Goal: Task Accomplishment & Management: Manage account settings

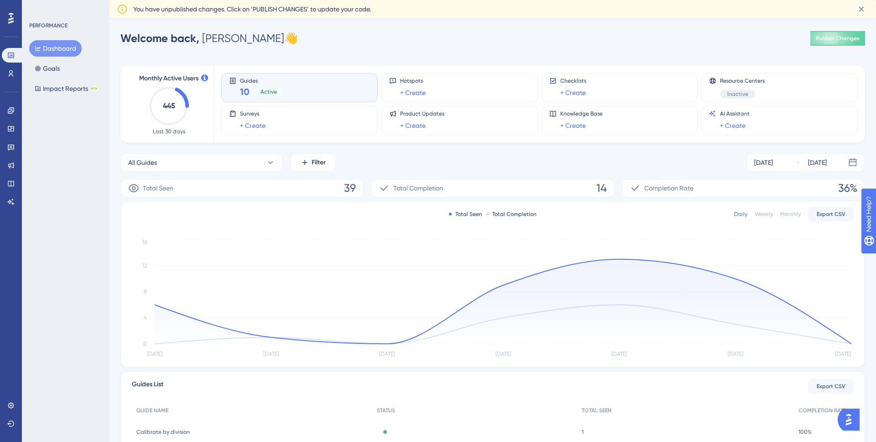
click at [301, 6] on span "You have unpublished changes. Click on ‘PUBLISH CHANGES’ to update your code." at bounding box center [252, 9] width 238 height 11
click at [243, 171] on button "All Guides" at bounding box center [201, 162] width 162 height 18
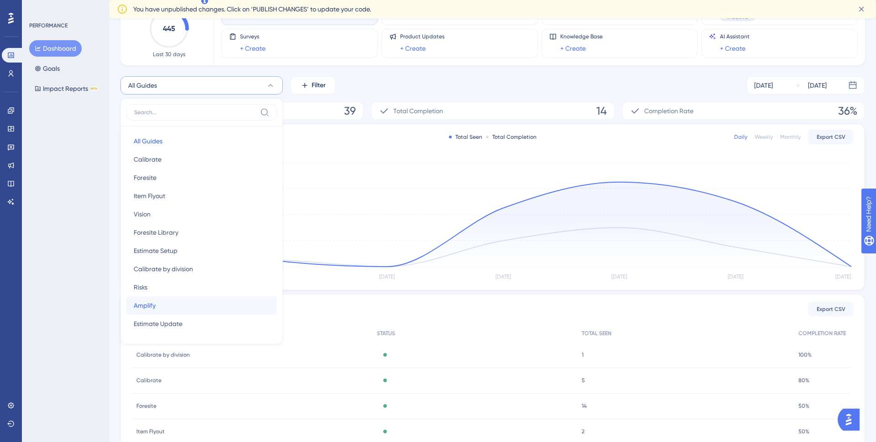
click at [180, 312] on button "Amplify Amplify" at bounding box center [201, 305] width 151 height 18
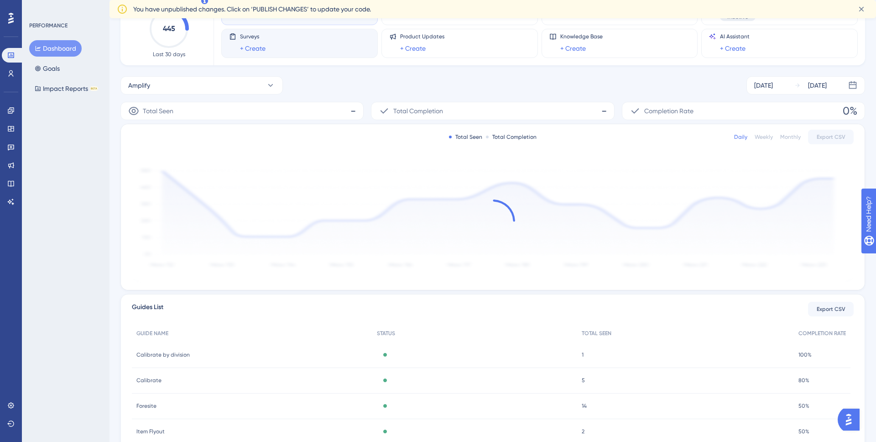
scroll to position [0, 0]
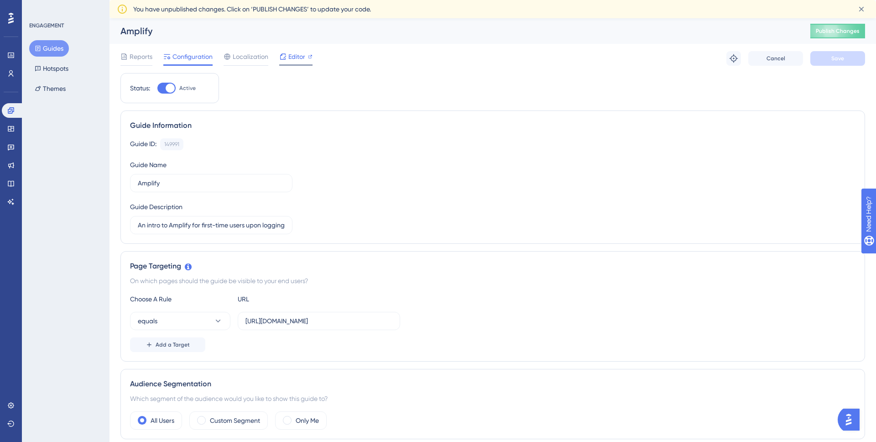
click at [294, 62] on div "Editor" at bounding box center [295, 58] width 33 height 15
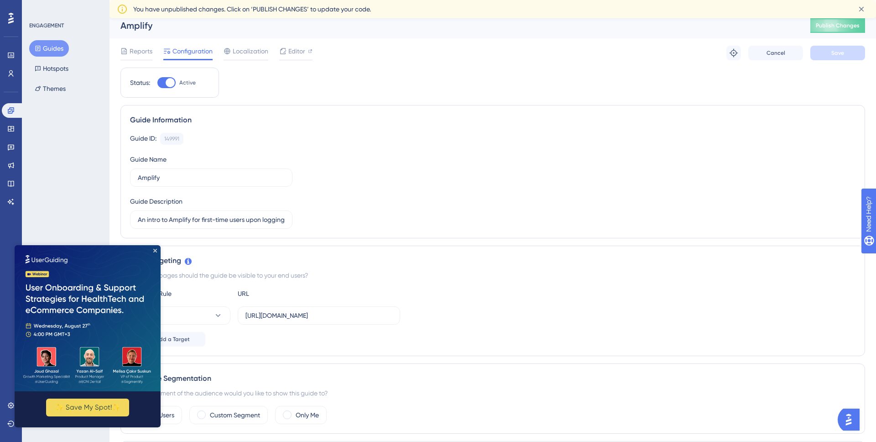
scroll to position [11, 0]
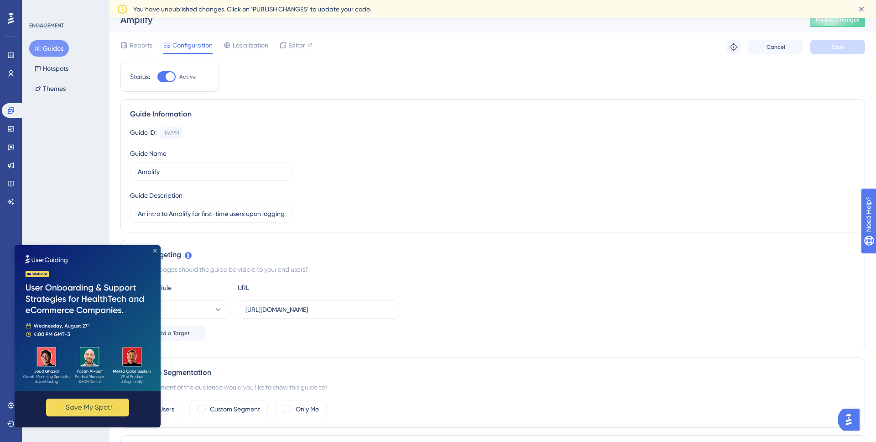
click at [156, 251] on icon "Close Preview" at bounding box center [155, 251] width 4 height 4
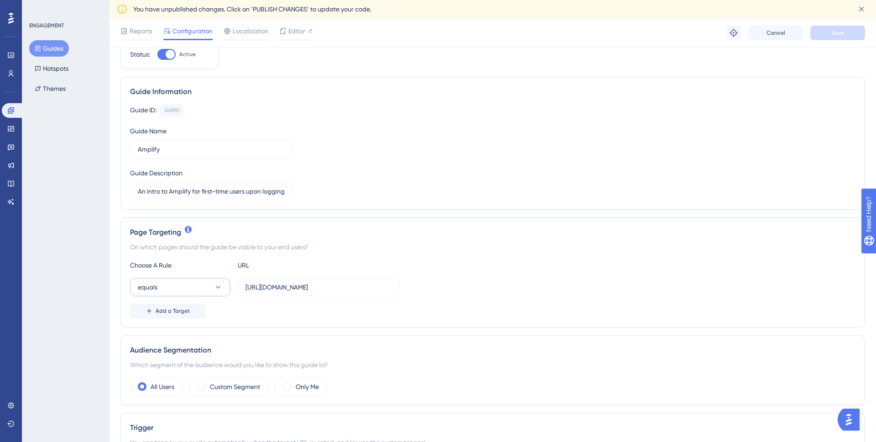
scroll to position [55, 0]
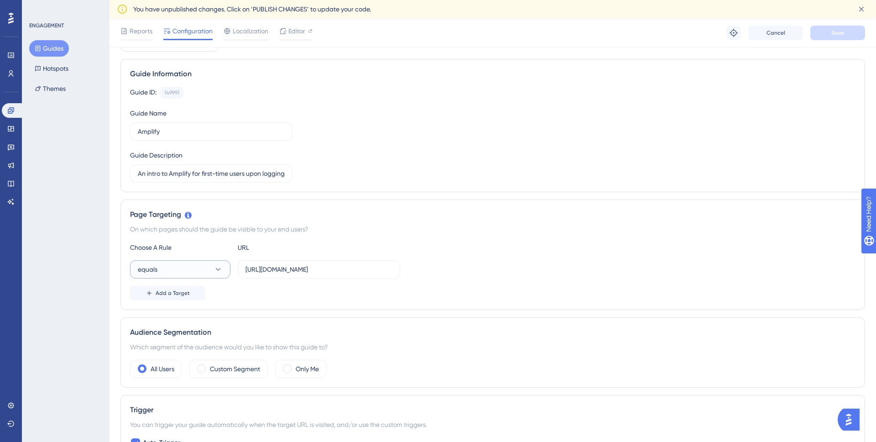
click at [167, 266] on button "equals" at bounding box center [180, 269] width 100 height 18
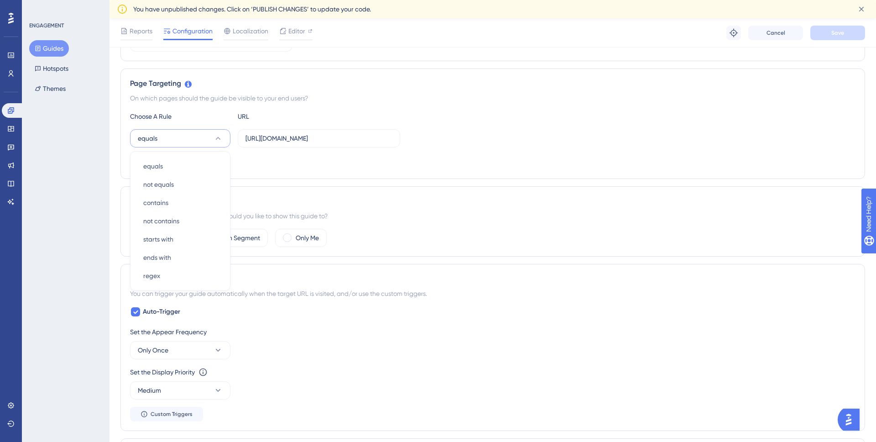
click at [309, 162] on div "Add a Target" at bounding box center [492, 162] width 725 height 15
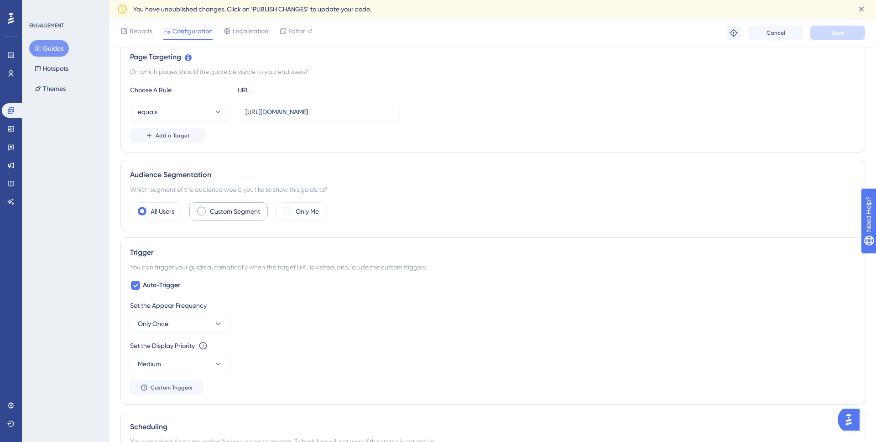
scroll to position [241, 0]
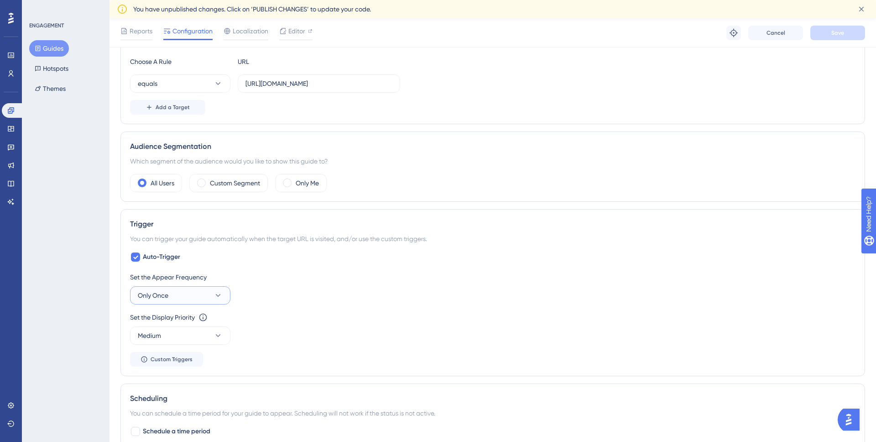
click at [203, 293] on button "Only Once" at bounding box center [180, 295] width 100 height 18
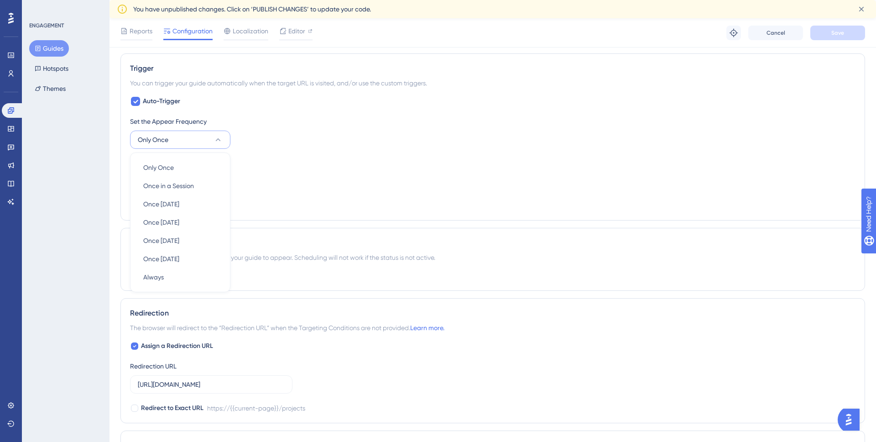
click at [270, 156] on div "Set the Display Priority This option will set the display priority between auto…" at bounding box center [492, 161] width 725 height 11
click at [207, 140] on button "Only Once" at bounding box center [180, 139] width 100 height 18
click at [267, 148] on div "Set the Appear Frequency Only Once Only Once Only Once Once in a Session Once i…" at bounding box center [492, 132] width 725 height 33
click at [215, 143] on icon at bounding box center [217, 139] width 9 height 9
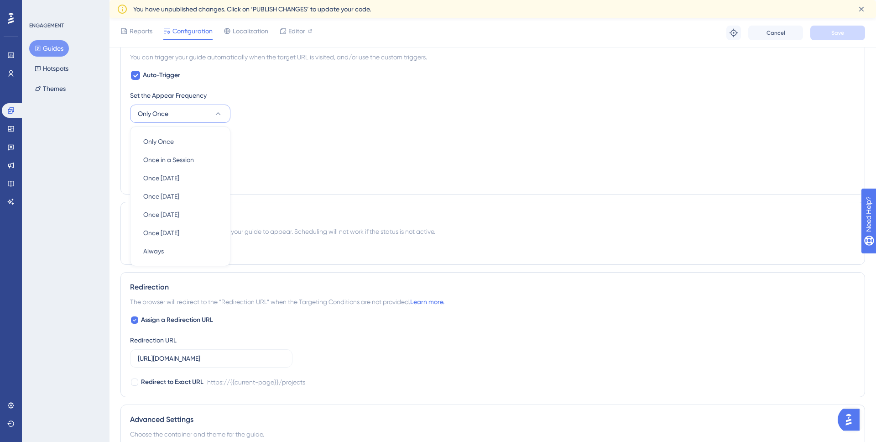
click at [293, 137] on div "Set the Display Priority This option will set the display priority between auto…" at bounding box center [492, 135] width 725 height 11
click at [206, 150] on button "Medium" at bounding box center [180, 154] width 100 height 18
click at [263, 135] on div "Set the Display Priority This option will set the display priority between auto…" at bounding box center [492, 135] width 725 height 11
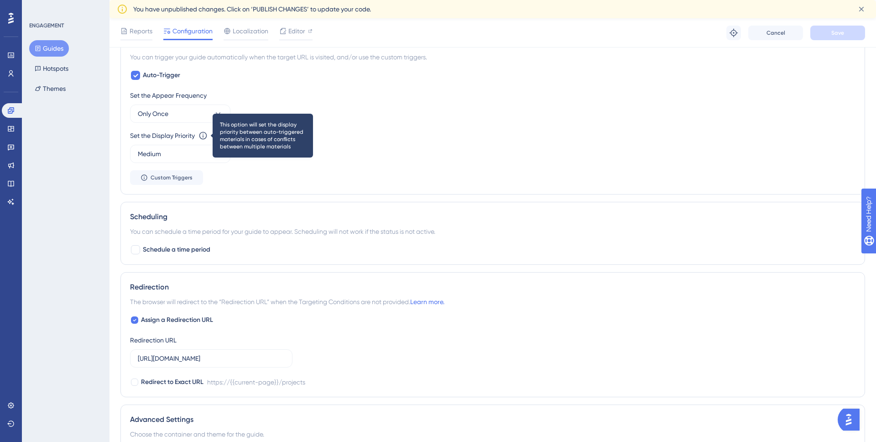
click at [206, 137] on icon at bounding box center [202, 135] width 9 height 9
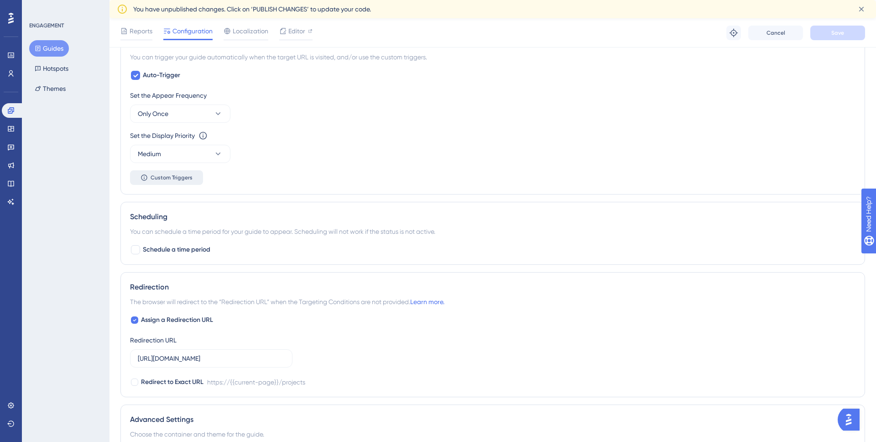
click at [163, 179] on span "Custom Triggers" at bounding box center [172, 177] width 42 height 7
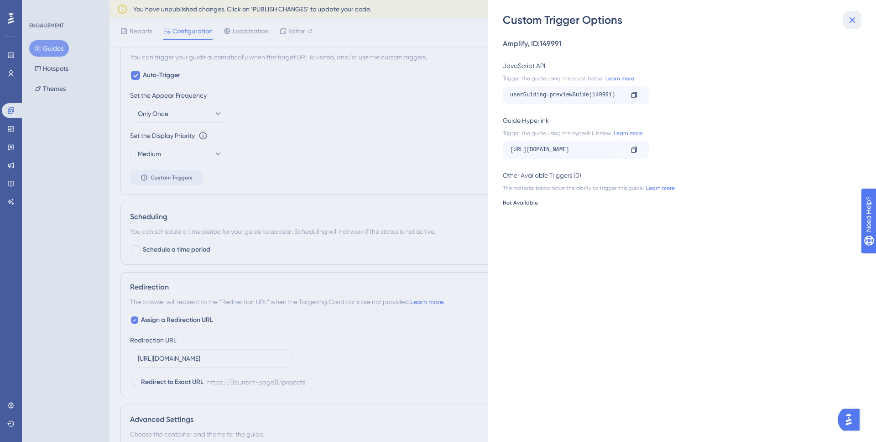
click at [847, 23] on icon at bounding box center [852, 20] width 11 height 11
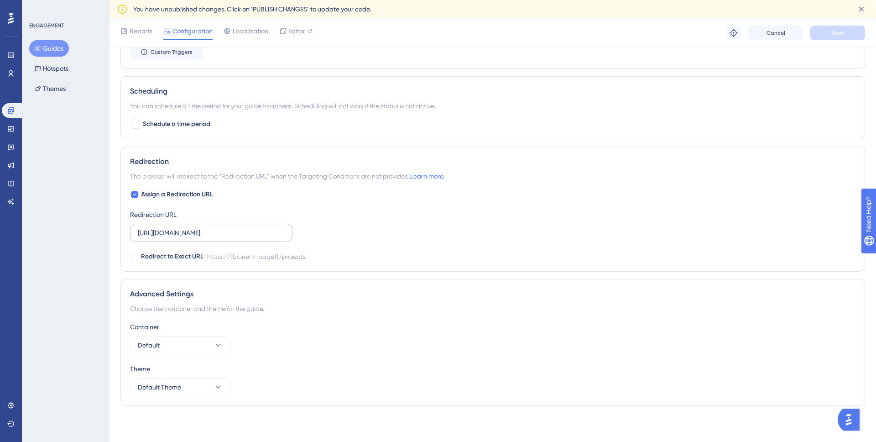
scroll to position [548, 0]
click at [187, 342] on button "Default" at bounding box center [180, 344] width 100 height 18
click at [265, 335] on div "Container Default Default Default" at bounding box center [492, 337] width 725 height 33
click at [213, 383] on icon at bounding box center [217, 386] width 9 height 9
click at [195, 408] on div "Default Theme Default Theme" at bounding box center [180, 414] width 74 height 18
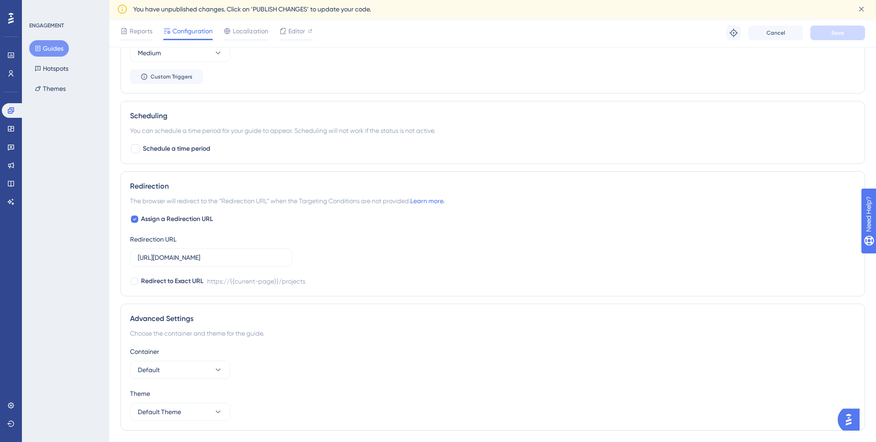
scroll to position [483, 0]
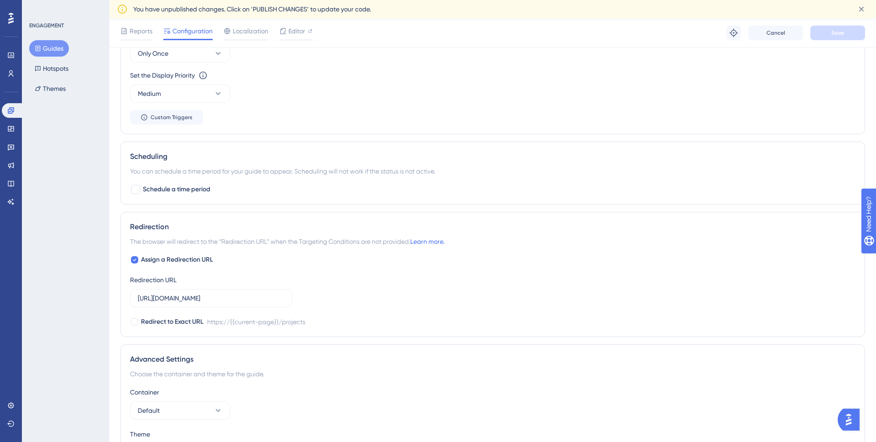
click at [868, 418] on div "Performance Users Engagement Widgets Feedback Product Updates Knowledge Base AI…" at bounding box center [492, 14] width 766 height 957
click at [855, 418] on img "Open AI Assistant Launcher" at bounding box center [848, 419] width 16 height 16
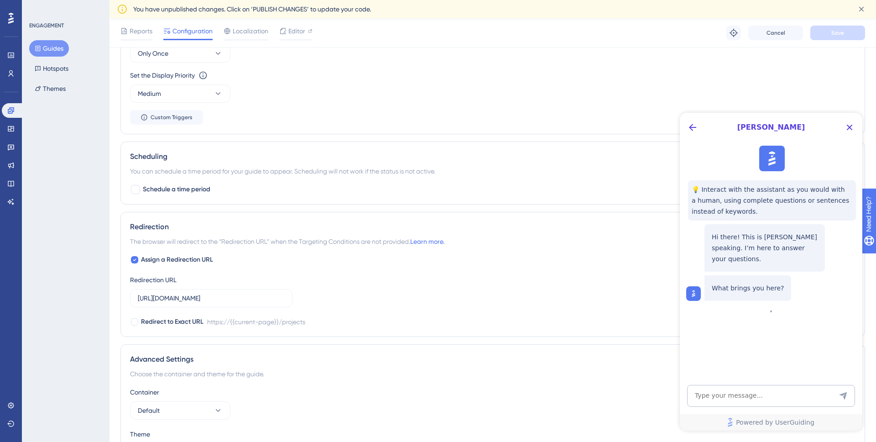
scroll to position [0, 0]
click at [745, 391] on textarea "AI Assistant Text Input" at bounding box center [771, 396] width 168 height 22
type textarea "how can I create a new theme for a user guide?"
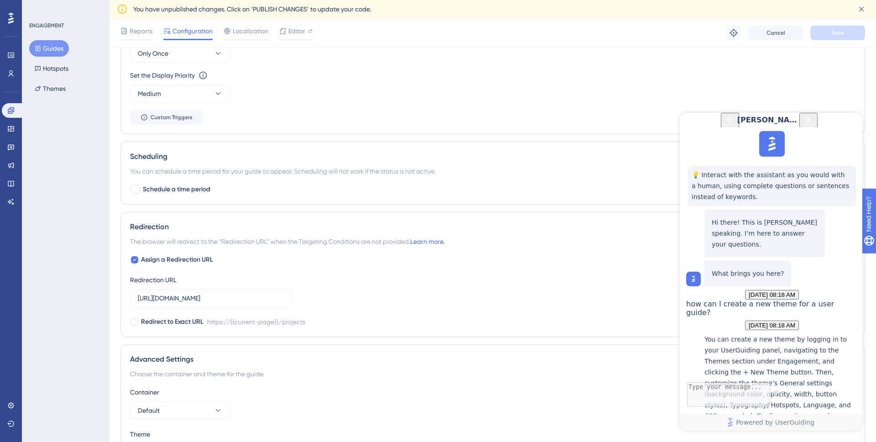
scroll to position [176, 0]
click at [55, 91] on button "Themes" at bounding box center [50, 88] width 42 height 16
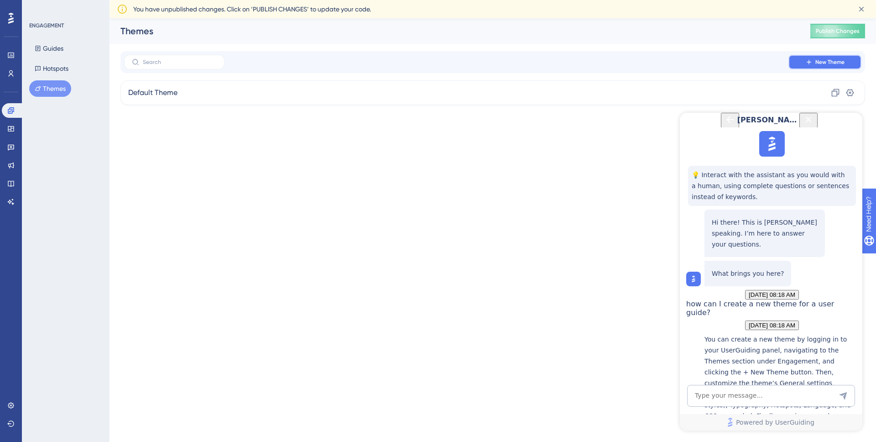
click at [842, 61] on span "New Theme" at bounding box center [829, 61] width 29 height 7
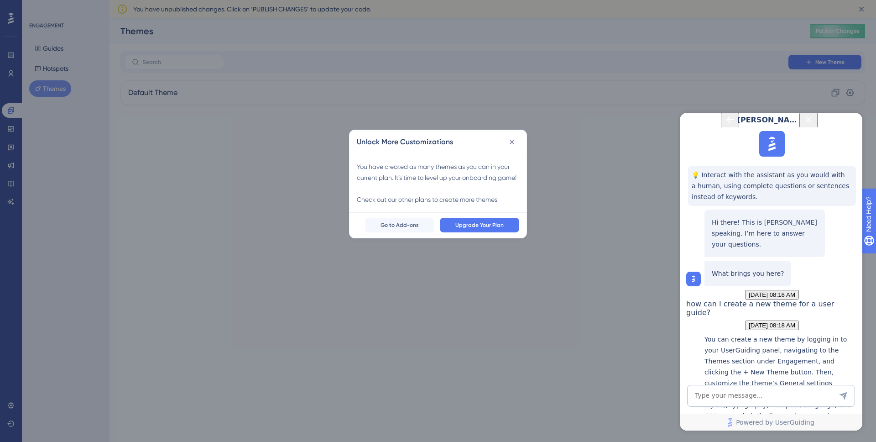
click at [404, 205] on div "You have created as many themes as you can in your current plan. It’s time to l…" at bounding box center [438, 183] width 162 height 44
click at [409, 229] on span "Go to Add-ons" at bounding box center [399, 224] width 38 height 7
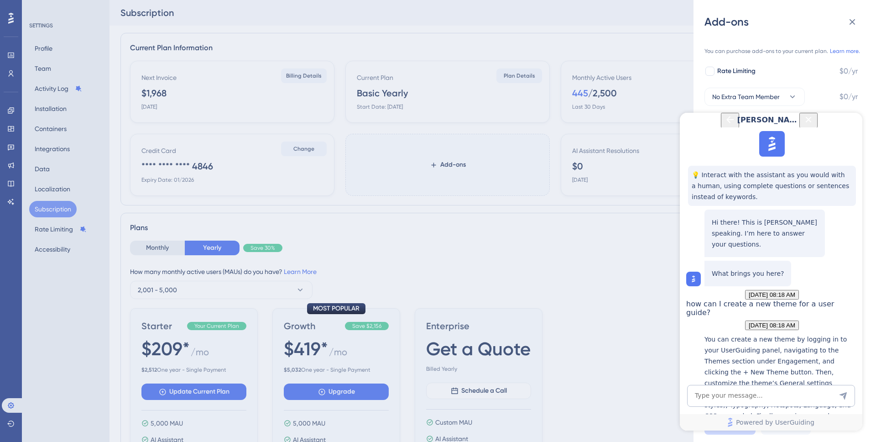
click at [814, 125] on icon "Close Button" at bounding box center [808, 119] width 11 height 11
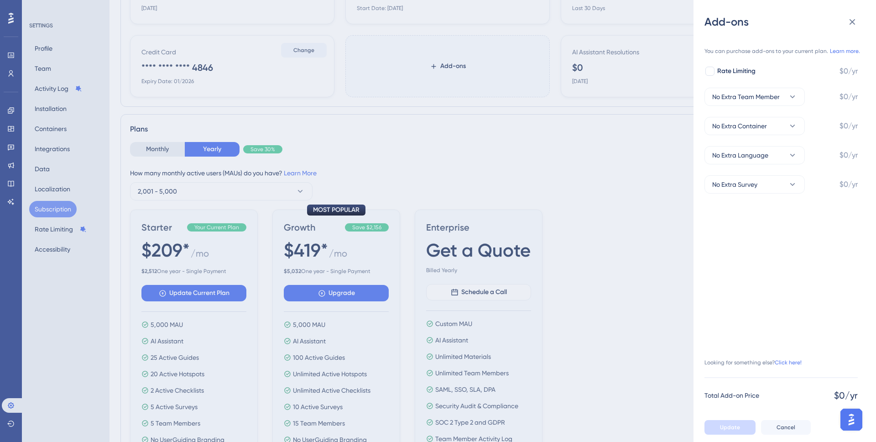
scroll to position [47, 0]
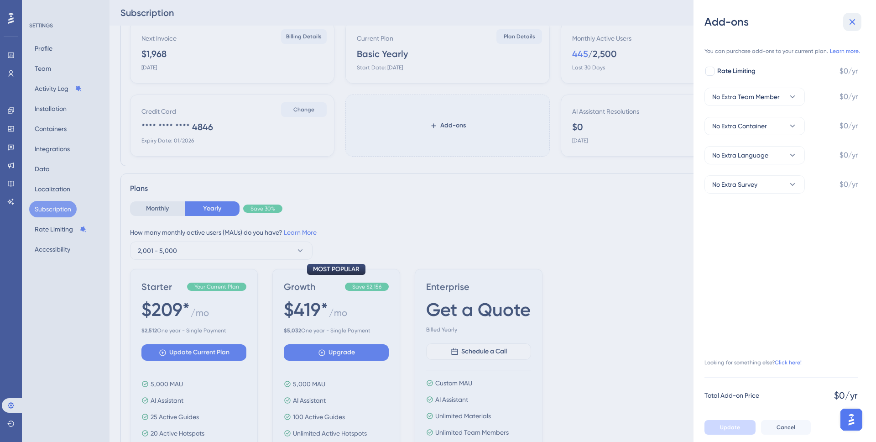
click at [850, 19] on icon at bounding box center [852, 21] width 11 height 11
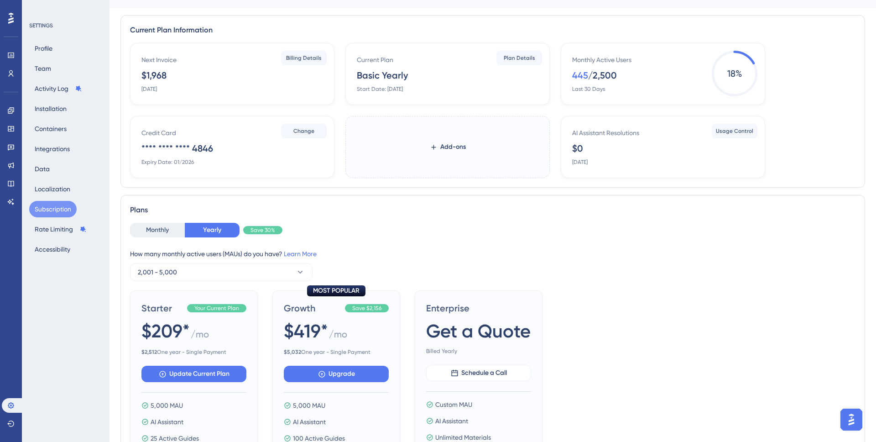
scroll to position [0, 0]
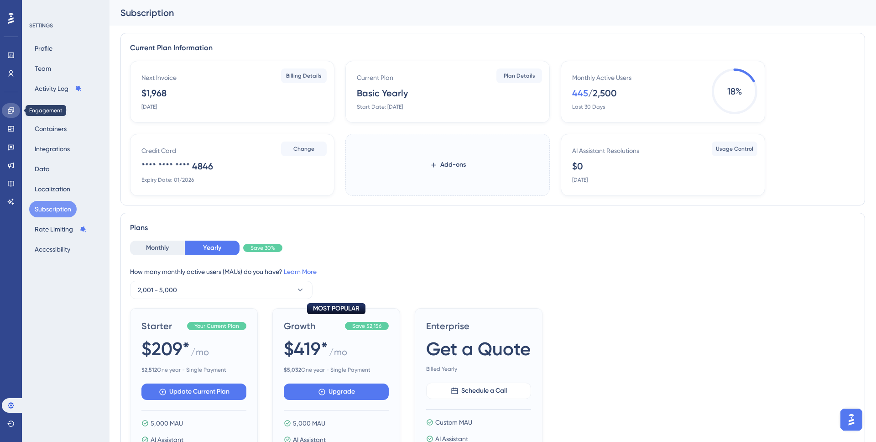
click at [14, 114] on link at bounding box center [11, 110] width 18 height 15
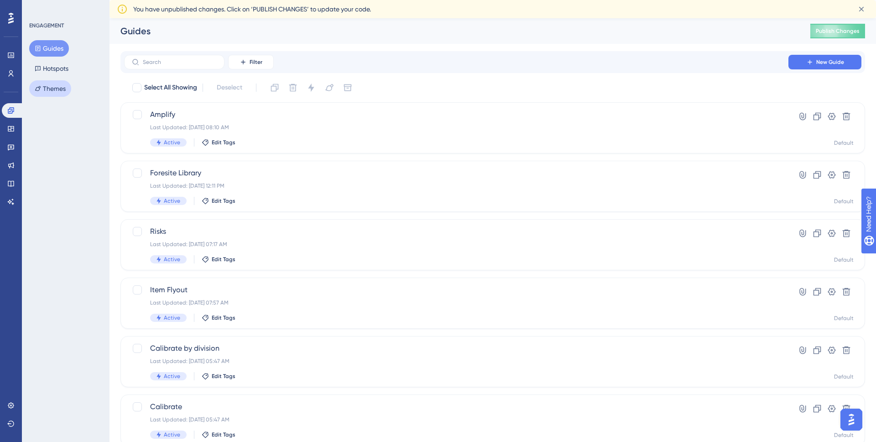
click at [32, 91] on button "Themes" at bounding box center [50, 88] width 42 height 16
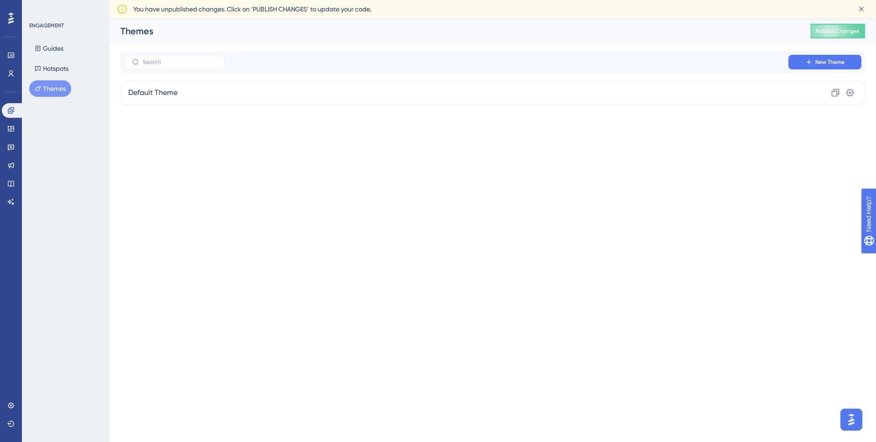
click at [839, 52] on div "New Theme" at bounding box center [492, 62] width 744 height 22
click at [834, 59] on span "New Theme" at bounding box center [829, 61] width 29 height 7
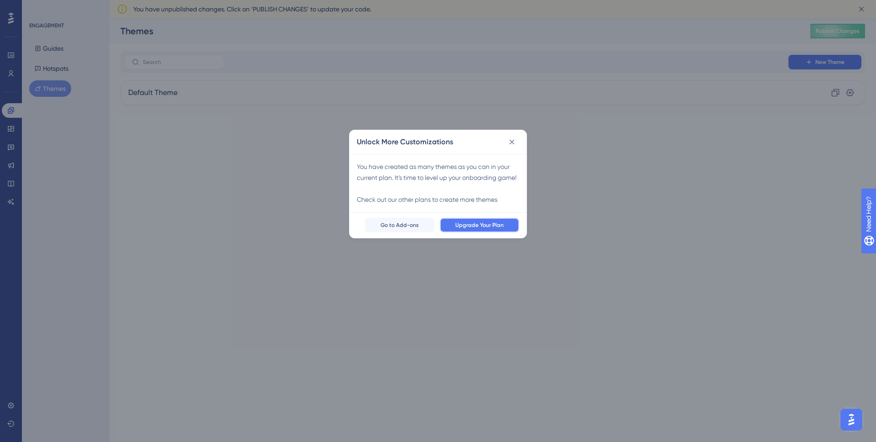
click at [504, 232] on button "Upgrade Your Plan" at bounding box center [479, 225] width 79 height 15
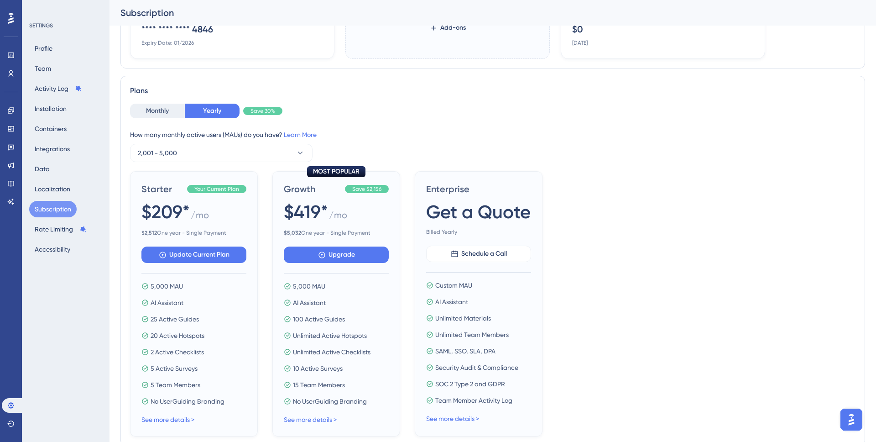
scroll to position [162, 0]
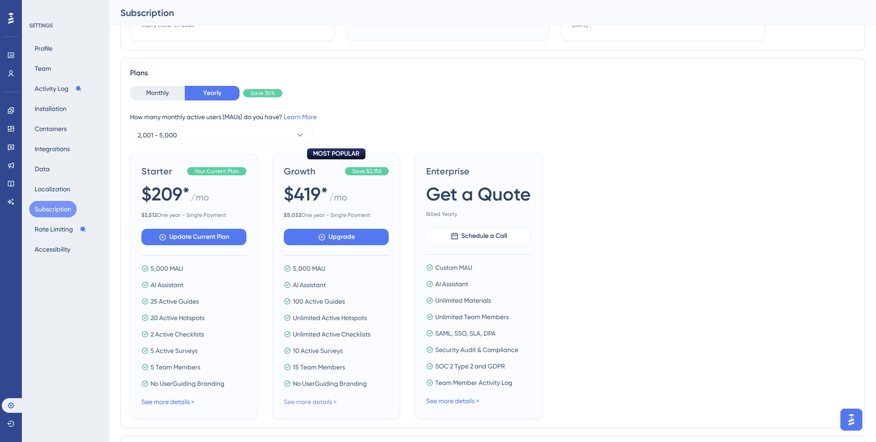
click at [328, 400] on link "See more details >" at bounding box center [310, 401] width 53 height 7
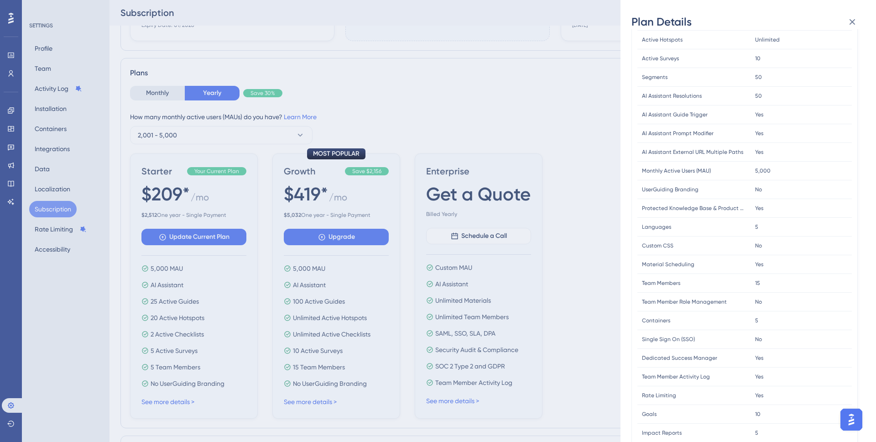
scroll to position [129, 0]
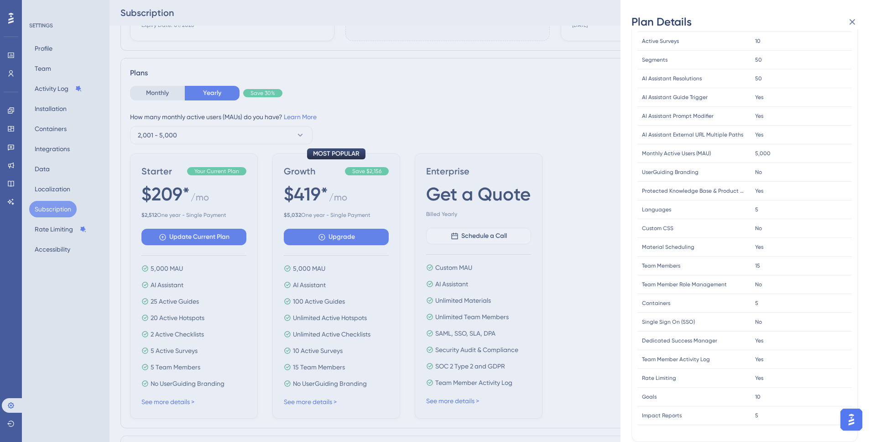
click at [565, 281] on div "Plan Details Plan Type: Growth Yearly FEATURE LIMIT Active Guides Active Guides…" at bounding box center [438, 221] width 876 height 442
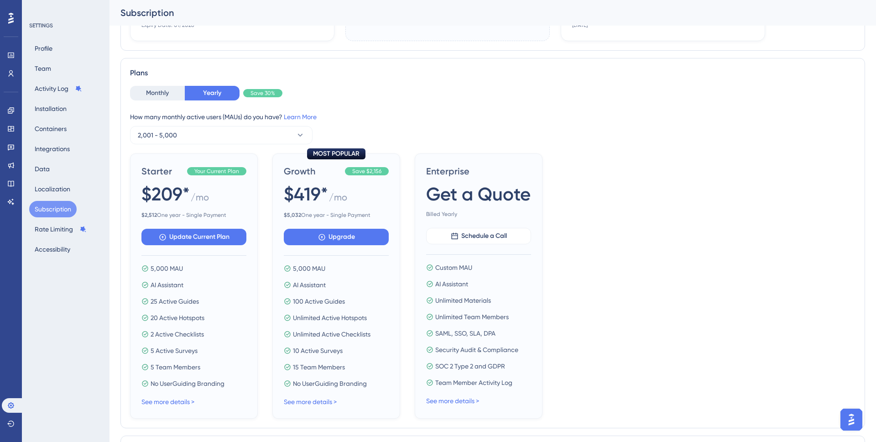
click at [187, 396] on div "See more details >" at bounding box center [193, 401] width 105 height 11
click at [186, 398] on link "See more details >" at bounding box center [167, 401] width 53 height 7
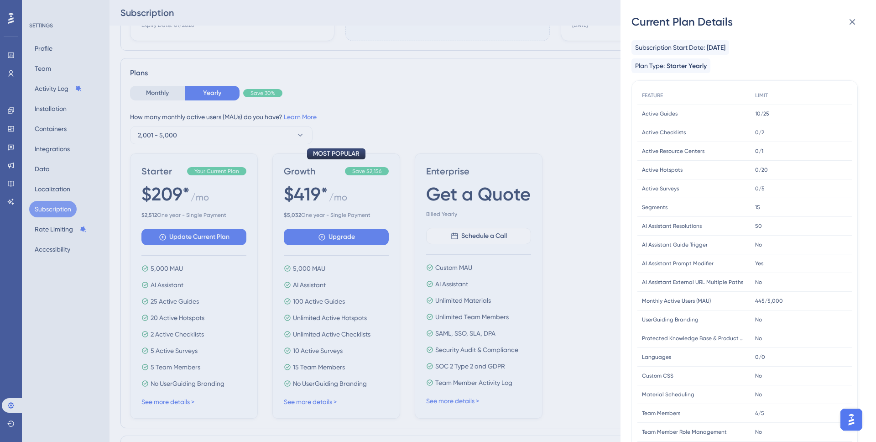
click at [388, 284] on div "Current Plan Details Subscription Start Date: [DATE] Plan Type: Starter Yearly …" at bounding box center [438, 221] width 876 height 442
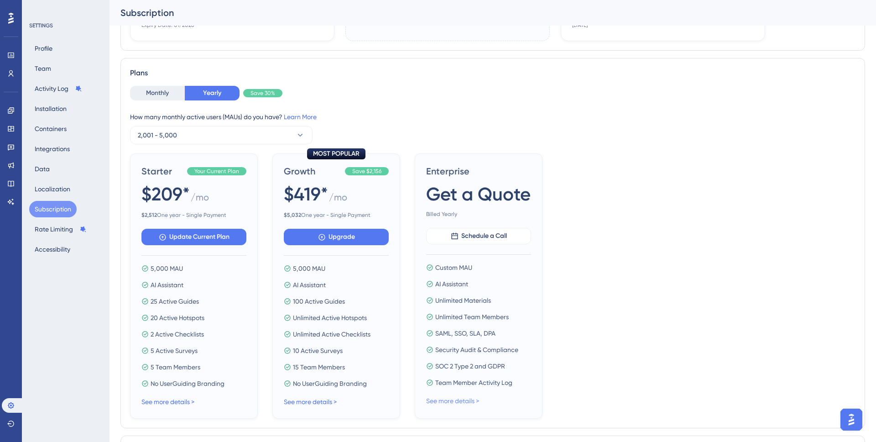
click at [431, 397] on link "See more details >" at bounding box center [452, 400] width 53 height 7
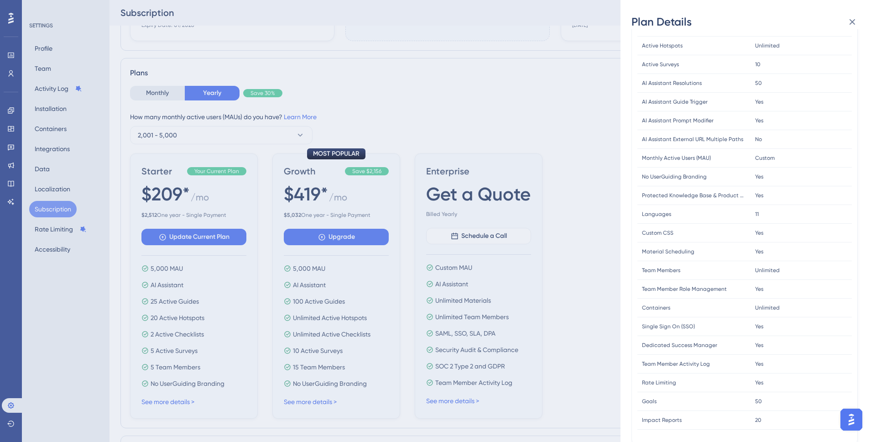
scroll to position [110, 0]
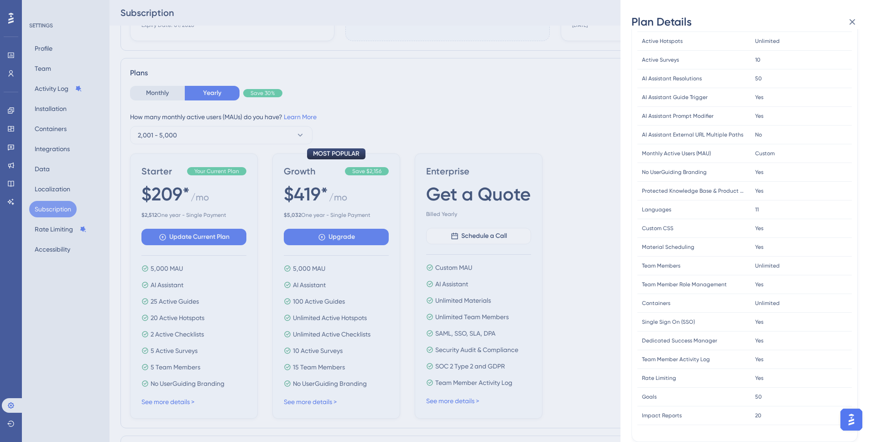
click at [751, 109] on div "Yes Yes" at bounding box center [800, 116] width 101 height 19
click at [600, 139] on div "Plan Details Plan Type: Enterprise Plan FEATURE LIMIT Active Guides Active Guid…" at bounding box center [438, 221] width 876 height 442
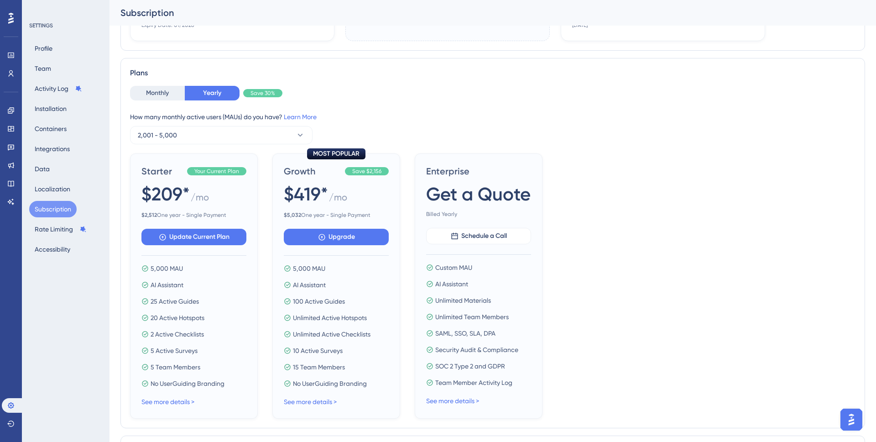
click at [847, 427] on button "Open AI Assistant Launcher" at bounding box center [851, 419] width 22 height 22
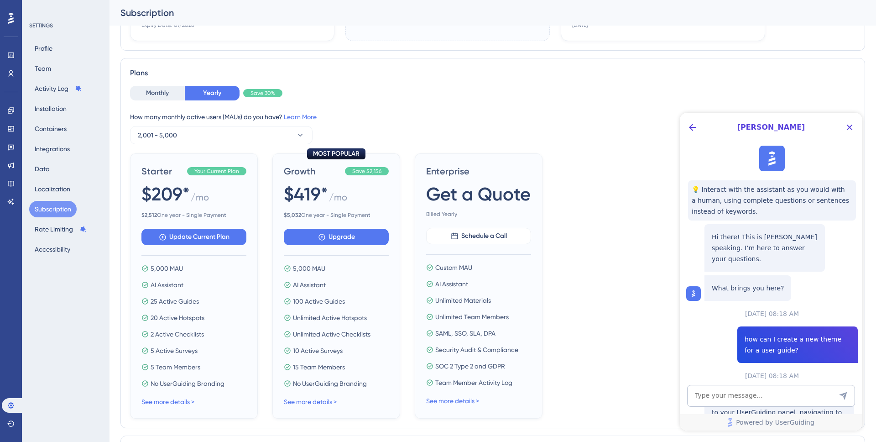
scroll to position [0, 0]
click at [768, 398] on textarea "AI Assistant Text Input" at bounding box center [771, 396] width 168 height 22
type textarea "what plans allow me to create at least one custom theme"
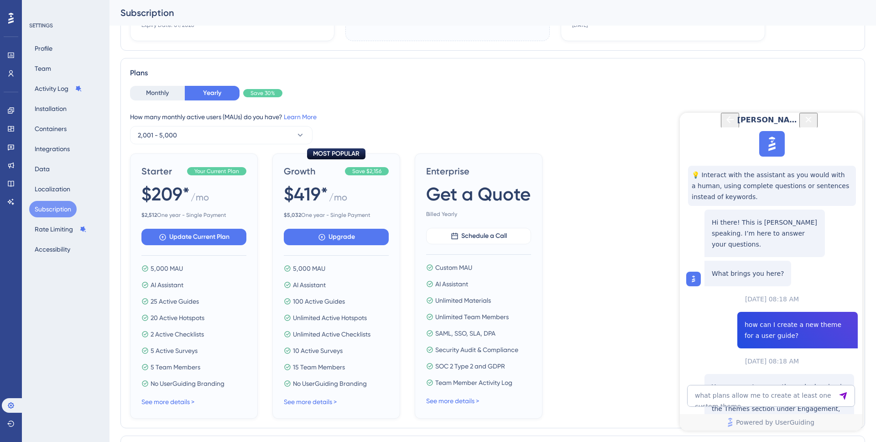
scroll to position [396, 0]
click at [770, 403] on textarea "what plans allow me to create at least one custom theme" at bounding box center [771, 396] width 168 height 22
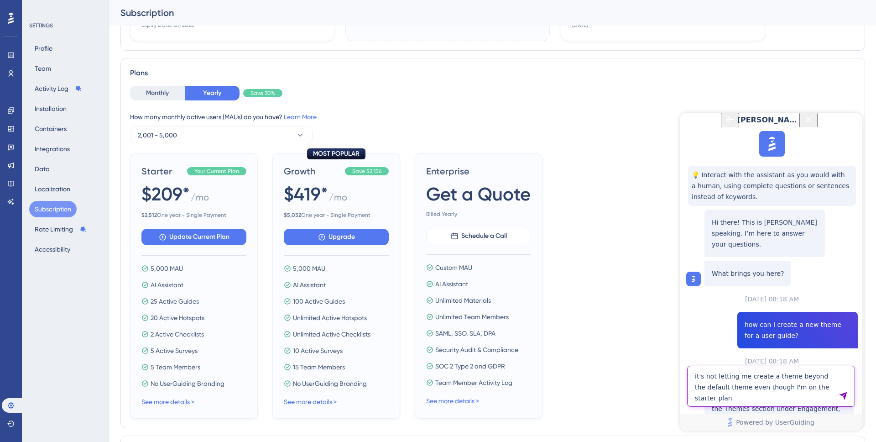
type textarea "it's not letting me create a theme beyond the default theme even though I'm on …"
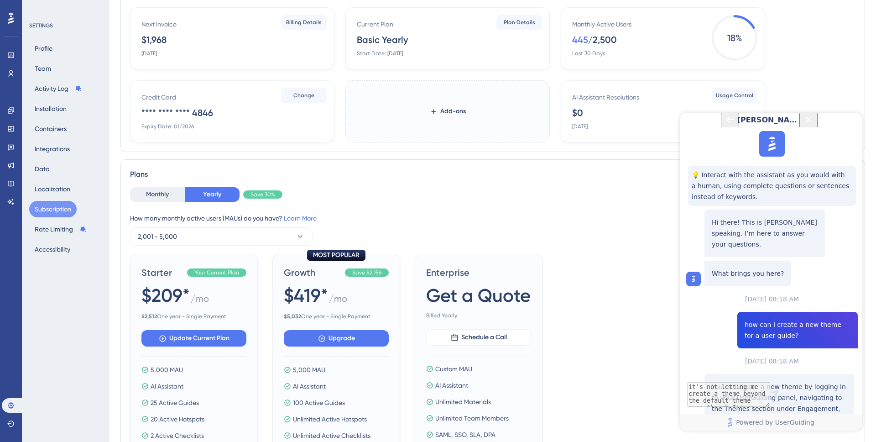
scroll to position [0, 0]
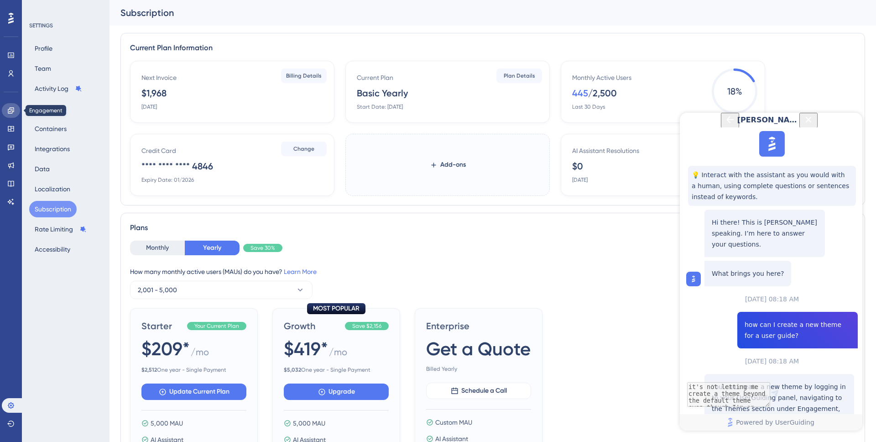
click at [11, 109] on icon at bounding box center [10, 110] width 7 height 7
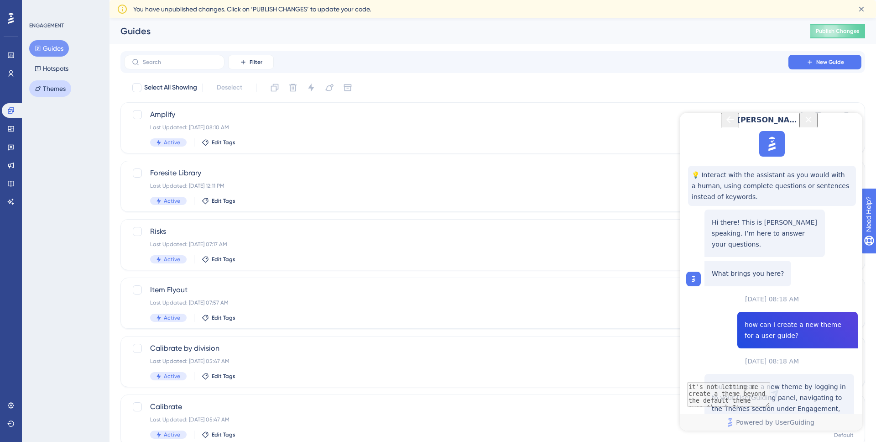
click at [56, 90] on button "Themes" at bounding box center [50, 88] width 42 height 16
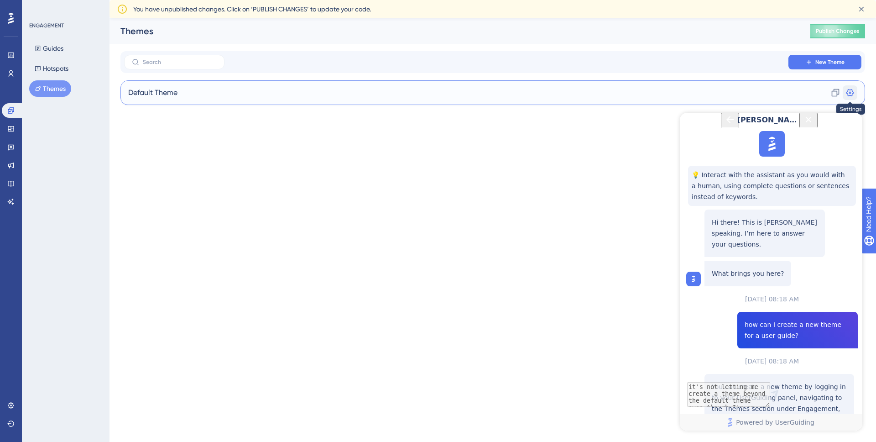
click at [847, 92] on icon at bounding box center [849, 92] width 9 height 9
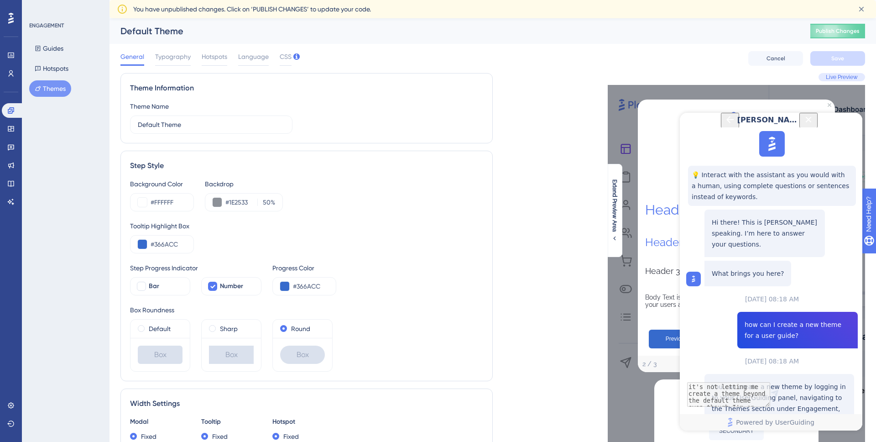
drag, startPoint x: 845, startPoint y: 125, endPoint x: 1496, endPoint y: 247, distance: 662.6
click at [814, 125] on icon "Close Button" at bounding box center [808, 119] width 11 height 11
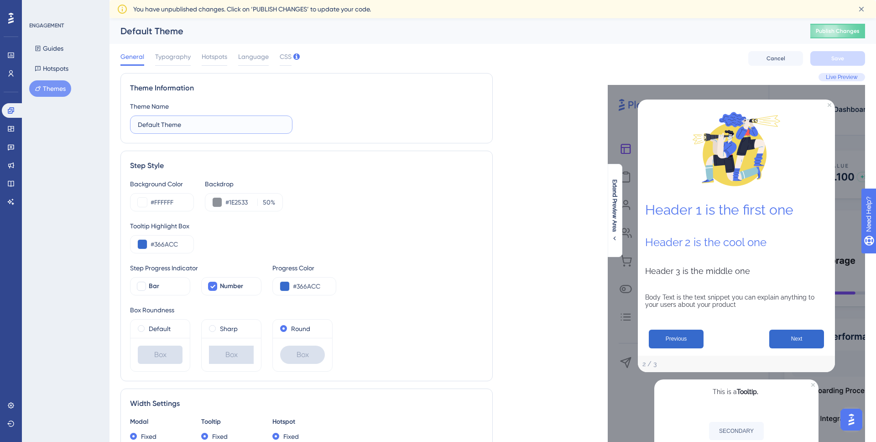
click at [227, 129] on input "Default Theme" at bounding box center [211, 125] width 147 height 10
drag, startPoint x: 183, startPoint y: 126, endPoint x: 131, endPoint y: 121, distance: 52.7
click at [131, 121] on label "Default Theme" at bounding box center [211, 124] width 162 height 18
type input "ConCntric Theme"
click at [141, 204] on button at bounding box center [142, 202] width 9 height 9
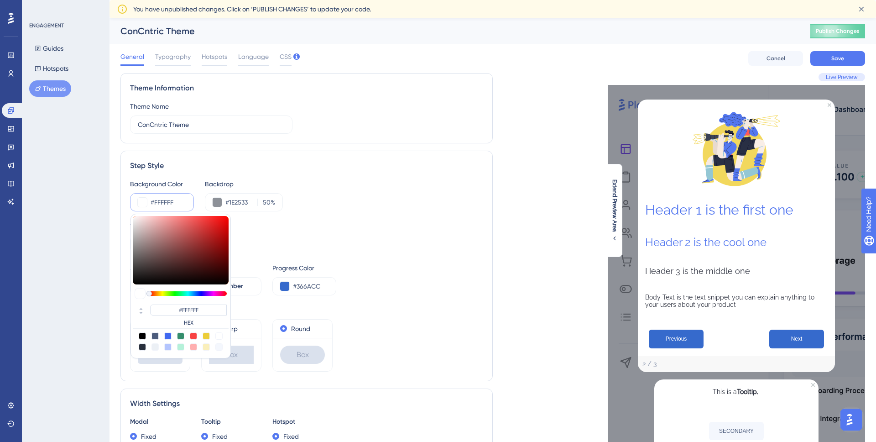
click at [344, 188] on div "Background Color #FFFFFF #FFFFFF HEX Backdrop #1E2533 50 %" at bounding box center [306, 194] width 353 height 33
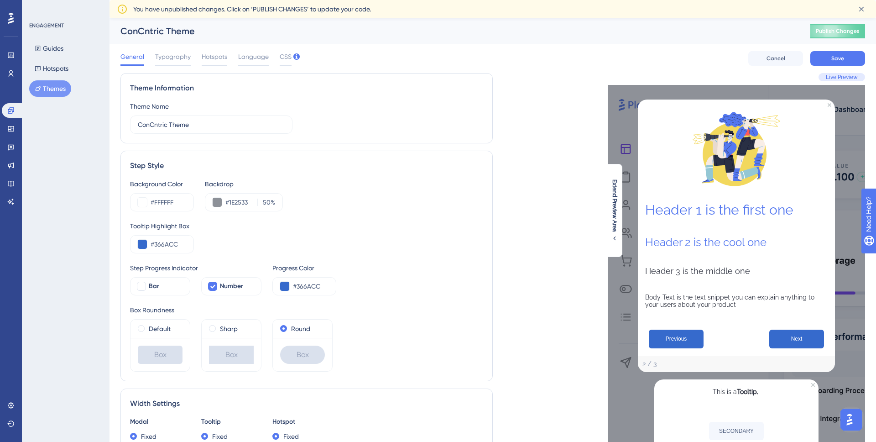
click at [72, 118] on div "ENGAGEMENT Guides Hotspots Themes" at bounding box center [66, 221] width 88 height 442
click at [800, 55] on button "Cancel" at bounding box center [775, 58] width 55 height 15
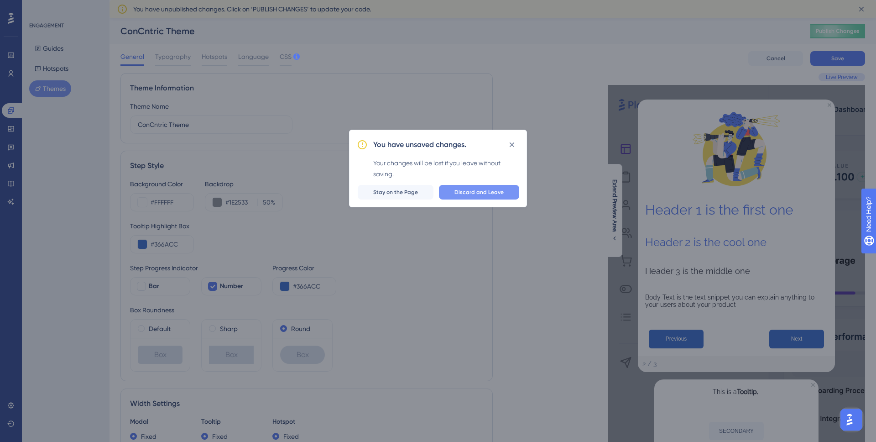
click at [490, 191] on span "Discard and Leave" at bounding box center [478, 191] width 49 height 7
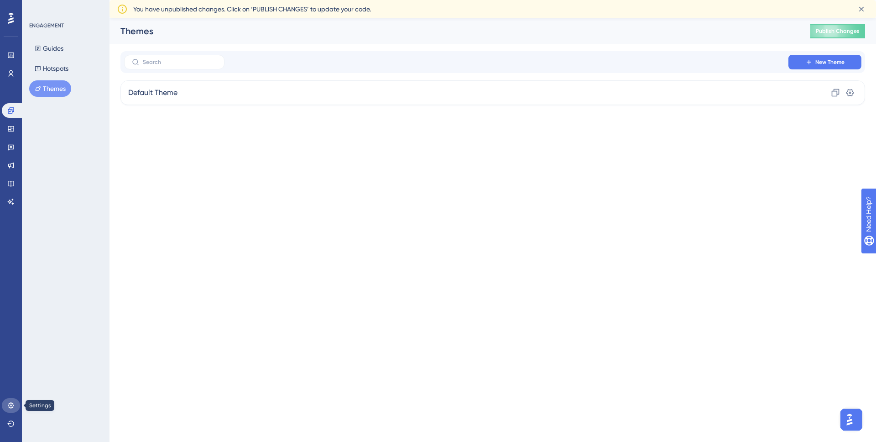
click at [10, 405] on icon at bounding box center [11, 405] width 6 height 6
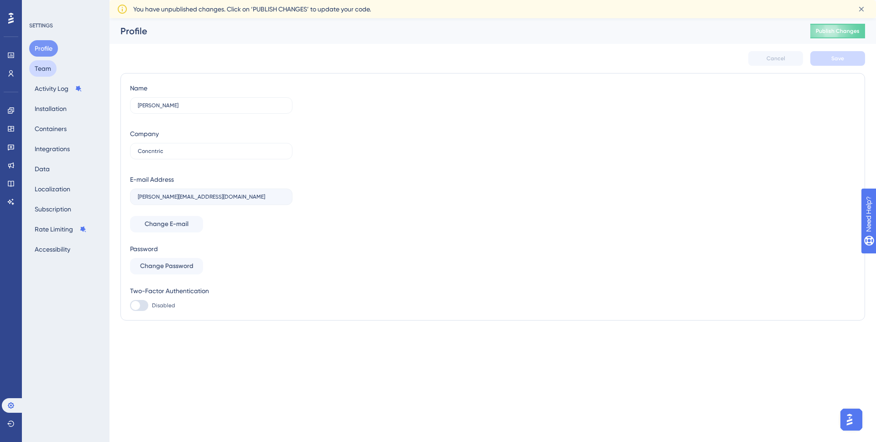
click at [50, 73] on button "Team" at bounding box center [42, 68] width 27 height 16
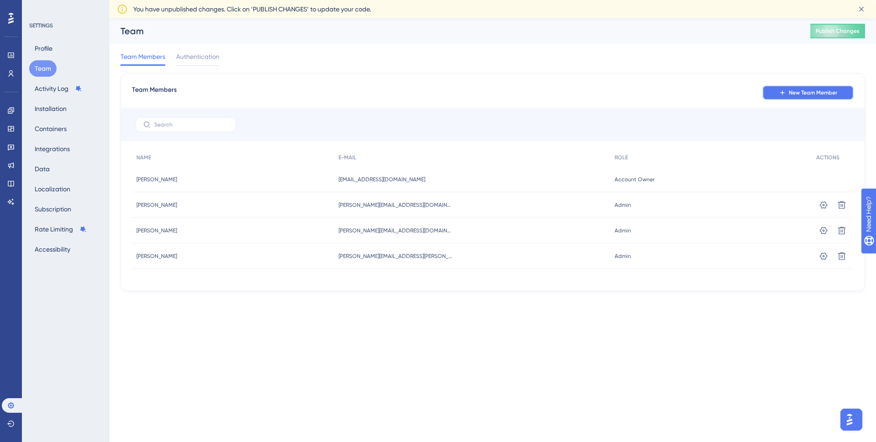
click at [797, 93] on span "New Team Member" at bounding box center [813, 92] width 48 height 7
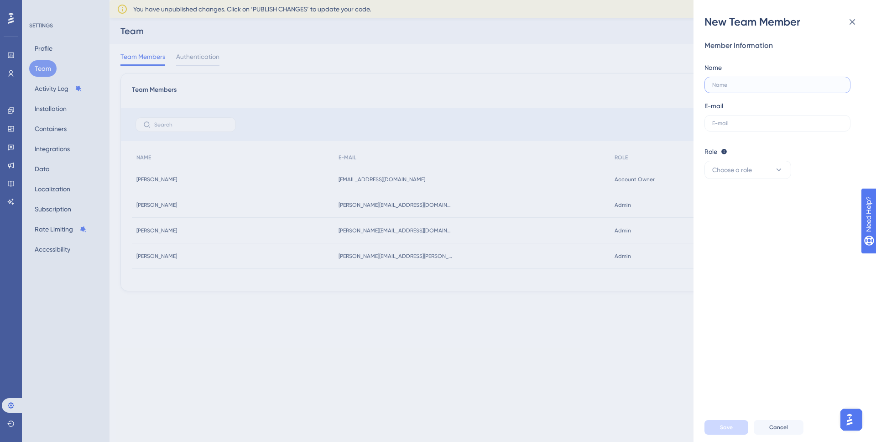
click at [752, 88] on input "text" at bounding box center [775, 85] width 127 height 6
type input "[PERSON_NAME]"
type input "[PERSON_NAME][EMAIL_ADDRESS][PERSON_NAME][DOMAIN_NAME]"
click at [767, 176] on button "Choose a role" at bounding box center [747, 170] width 87 height 18
click at [763, 203] on div "Admin Admin" at bounding box center [747, 197] width 60 height 18
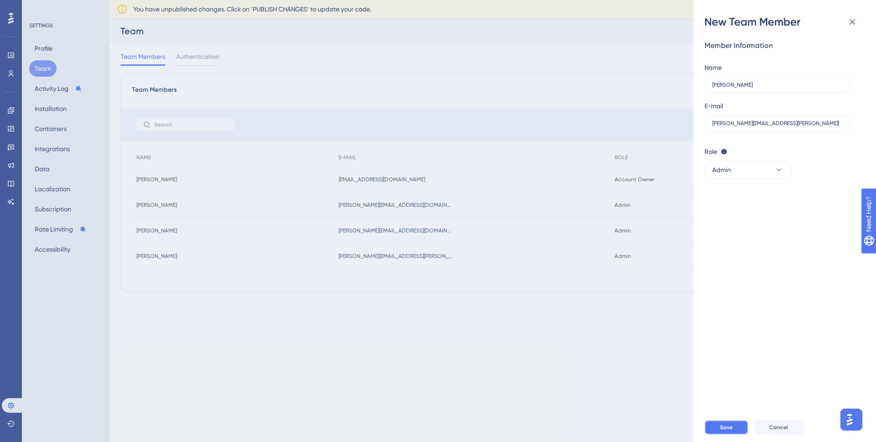
click at [724, 422] on button "Save" at bounding box center [726, 427] width 44 height 15
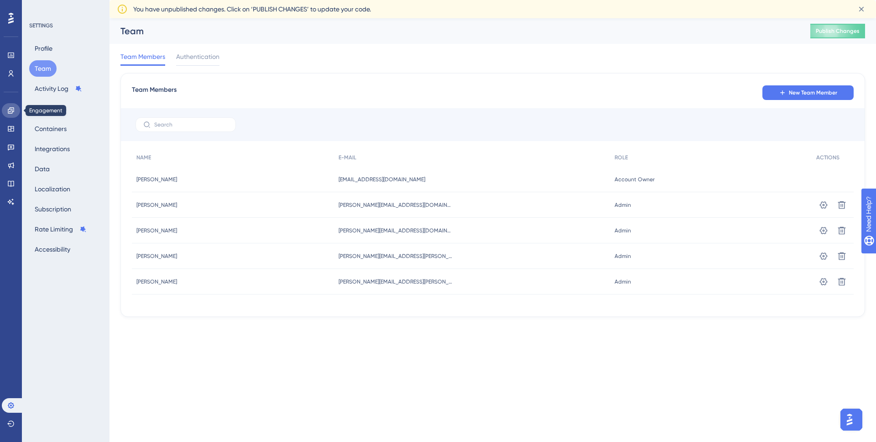
click at [9, 108] on icon at bounding box center [10, 110] width 7 height 7
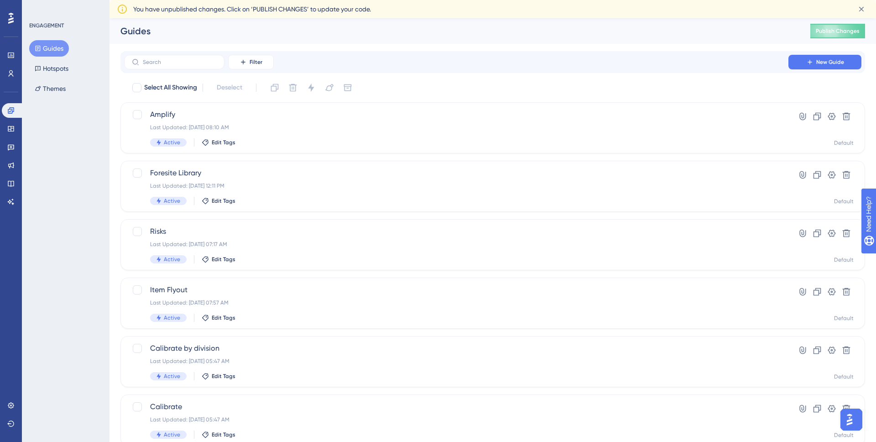
click at [79, 87] on div "Guides Hotspots Themes" at bounding box center [66, 68] width 74 height 57
click at [69, 90] on button "Themes" at bounding box center [50, 88] width 42 height 16
